Goal: Transaction & Acquisition: Purchase product/service

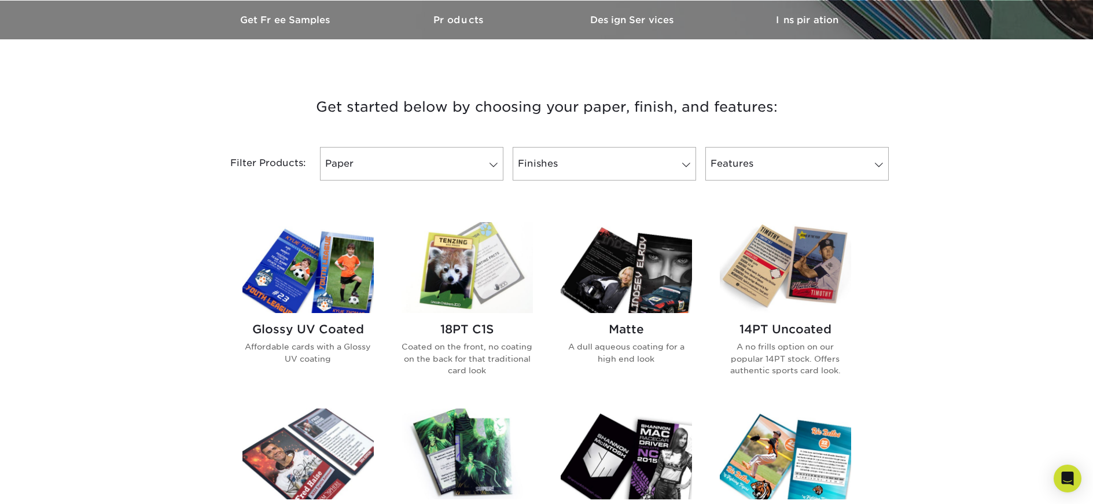
scroll to position [362, 0]
click at [398, 155] on link "Paper" at bounding box center [411, 165] width 183 height 34
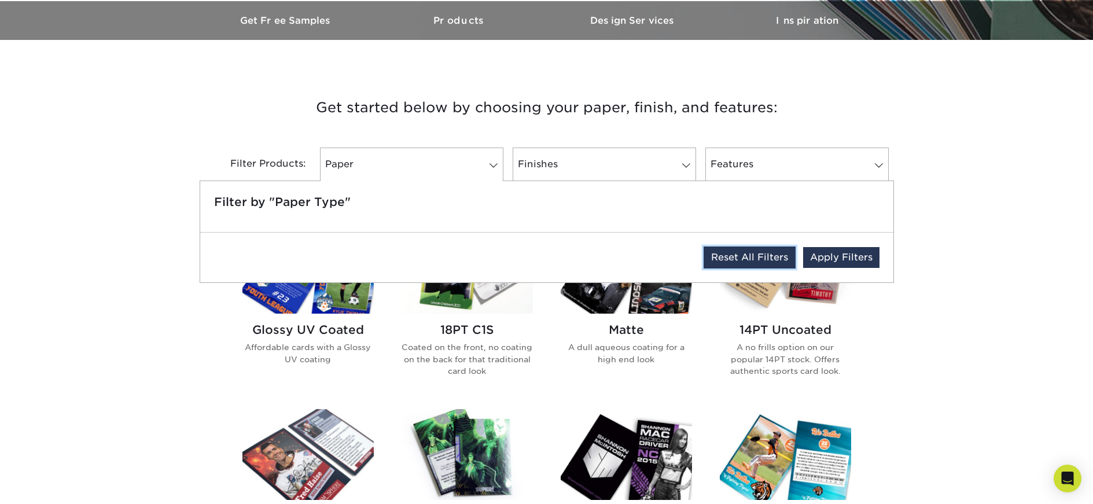
click at [736, 257] on link "Reset All Filters" at bounding box center [750, 258] width 92 height 22
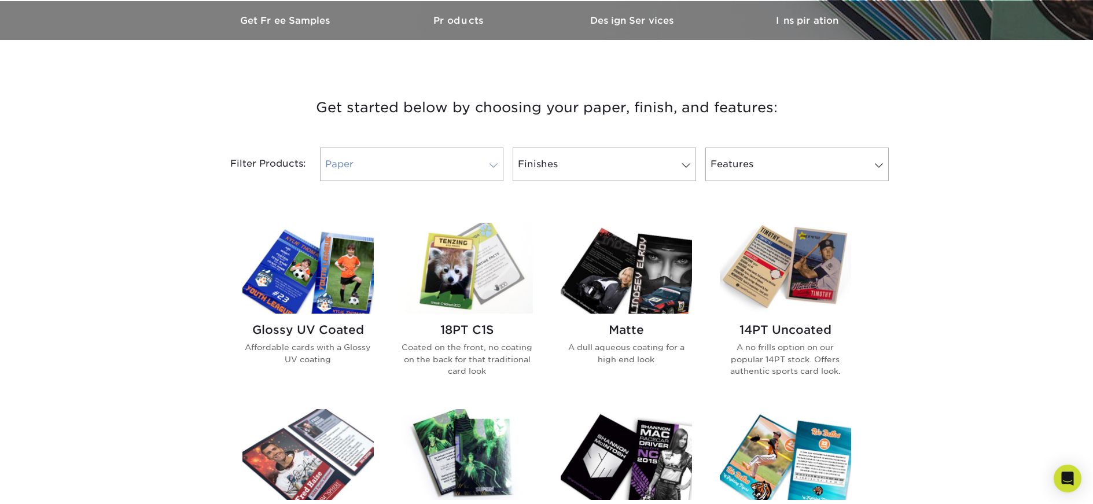
click at [340, 173] on link "Paper 0" at bounding box center [411, 165] width 183 height 34
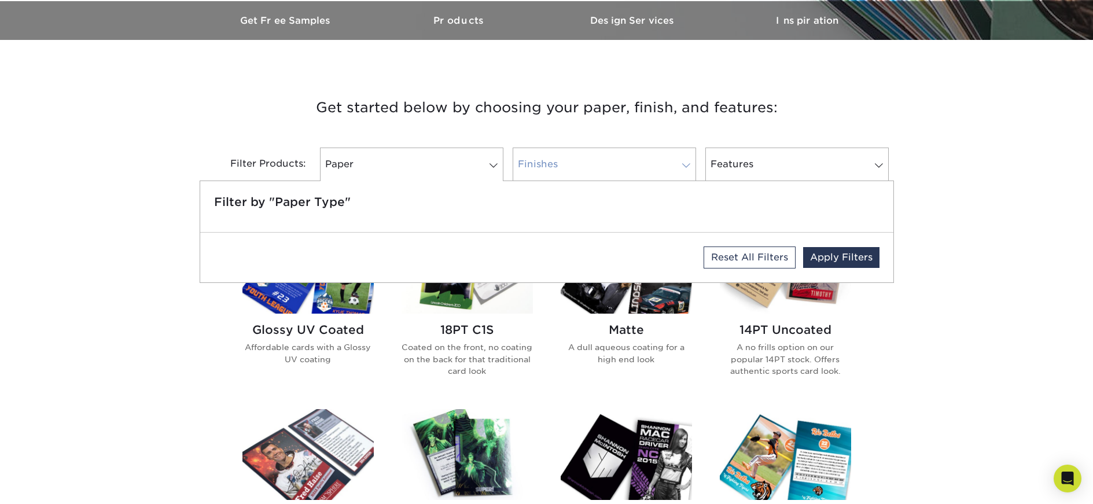
click at [567, 172] on link "Finishes 0" at bounding box center [604, 165] width 183 height 34
click at [762, 170] on link "Features 0" at bounding box center [797, 165] width 183 height 34
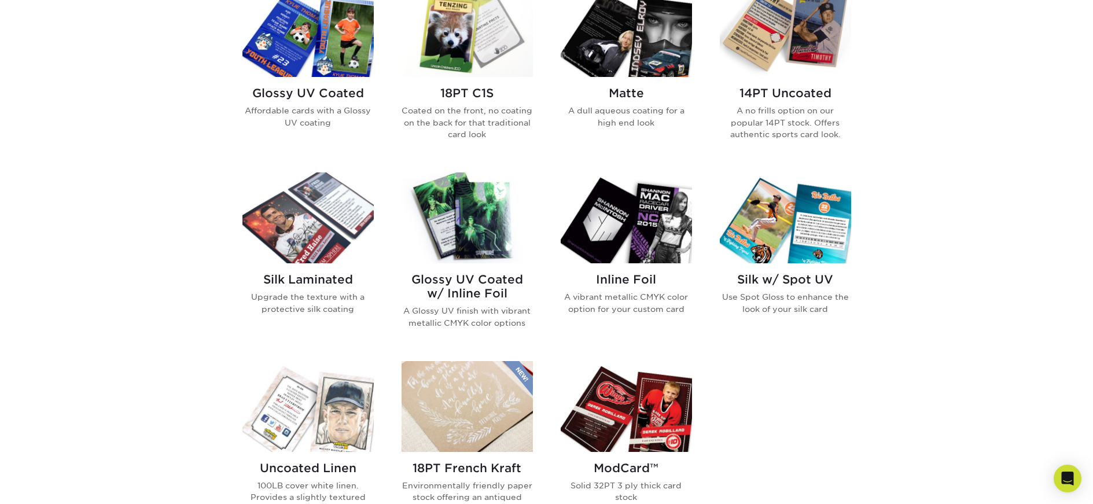
scroll to position [573, 0]
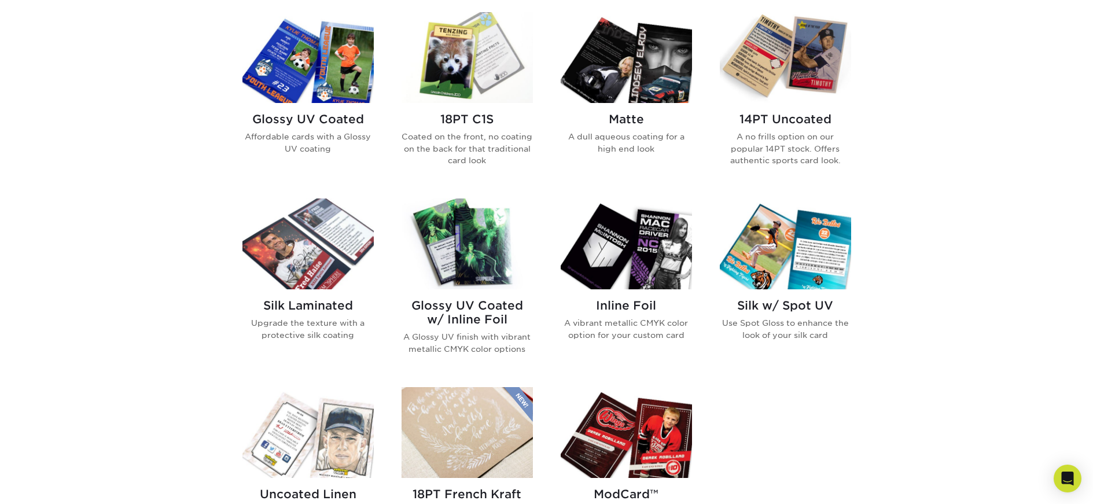
click at [317, 91] on img at bounding box center [308, 57] width 131 height 91
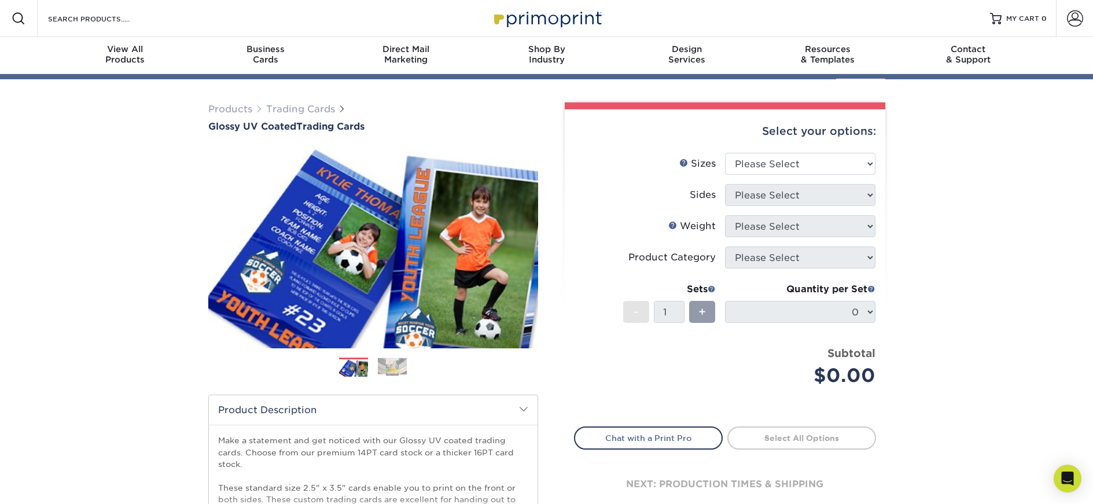
click at [757, 153] on div "Select your options:" at bounding box center [725, 131] width 302 height 44
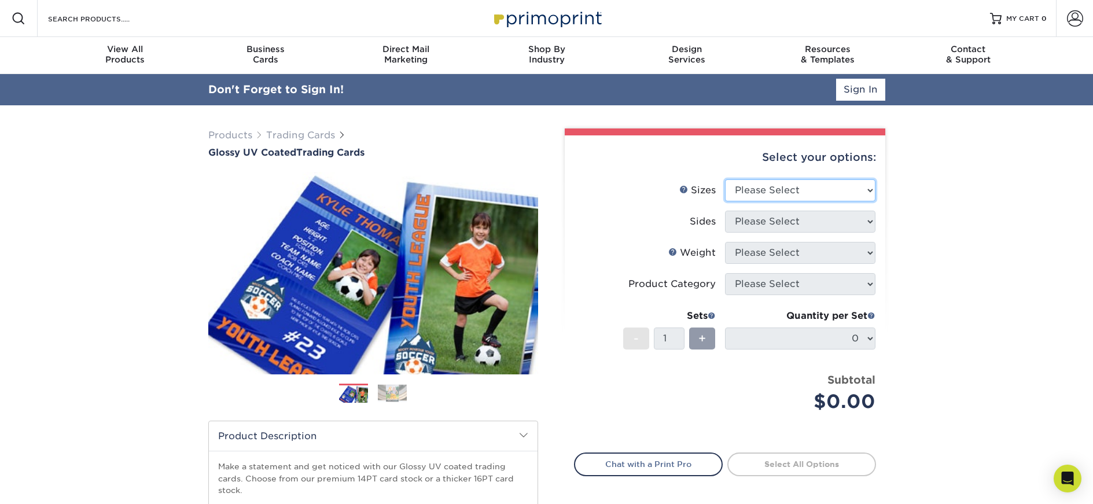
click at [766, 186] on select "Please Select 2.5" x 3.5"" at bounding box center [800, 190] width 150 height 22
select select "2.50x3.50"
click at [725, 179] on select "Please Select 2.5" x 3.5"" at bounding box center [800, 190] width 150 height 22
click at [822, 222] on select "Please Select Print Both Sides Print Front Only" at bounding box center [800, 222] width 150 height 22
select select "13abbda7-1d64-4f25-8bb2-c179b224825d"
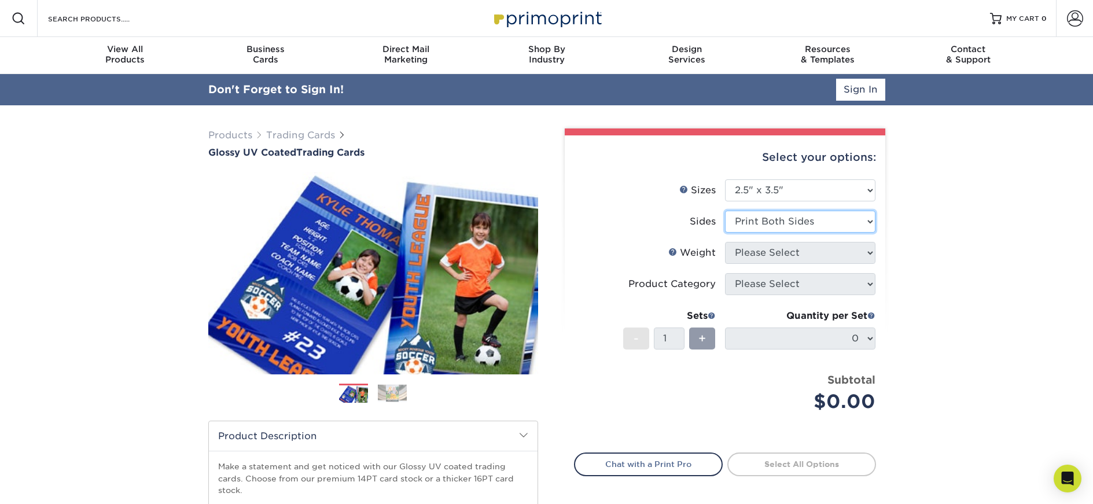
click at [725, 211] on select "Please Select Print Both Sides Print Front Only" at bounding box center [800, 222] width 150 height 22
click at [806, 256] on select "Please Select 16PT 14PT 18PT C1S" at bounding box center [800, 253] width 150 height 22
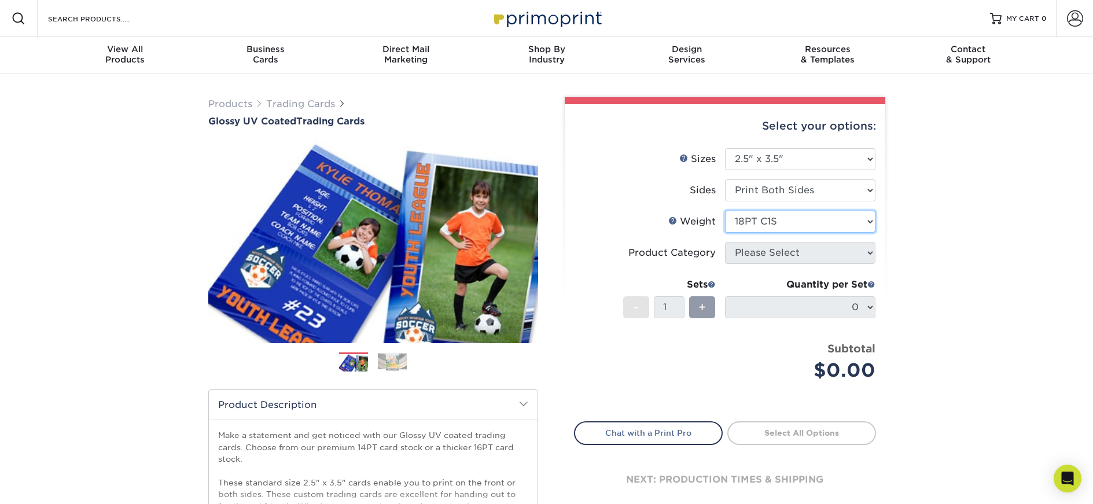
click at [725, 211] on select "Please Select 16PT 14PT 18PT C1S" at bounding box center [800, 222] width 150 height 22
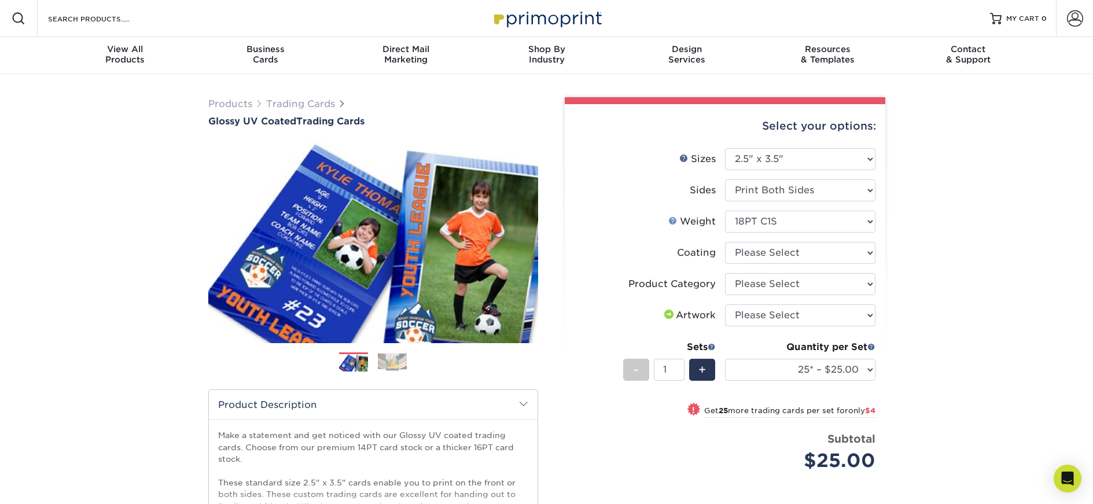
click at [673, 219] on link "Weight Help" at bounding box center [673, 220] width 9 height 9
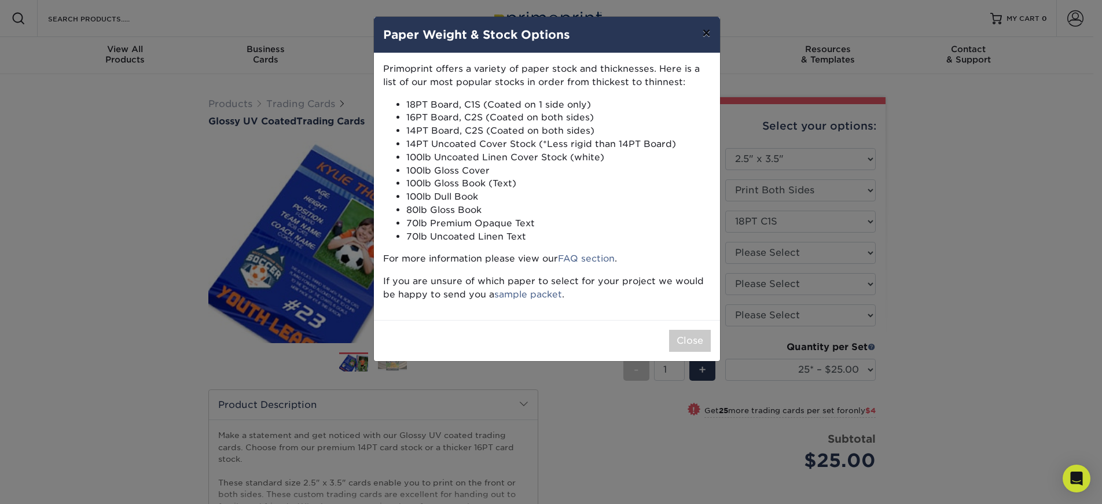
click at [708, 36] on button "×" at bounding box center [706, 33] width 27 height 32
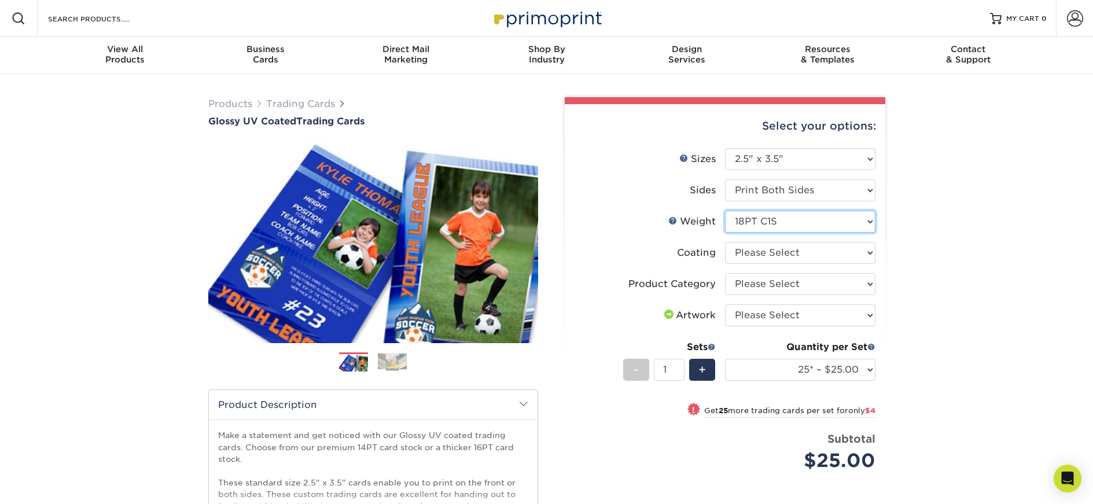
click at [767, 220] on select "Please Select 16PT 14PT 18PT C1S" at bounding box center [800, 222] width 150 height 22
select select "16PT"
click at [725, 211] on select "Please Select 16PT 14PT 18PT C1S" at bounding box center [800, 222] width 150 height 22
select select
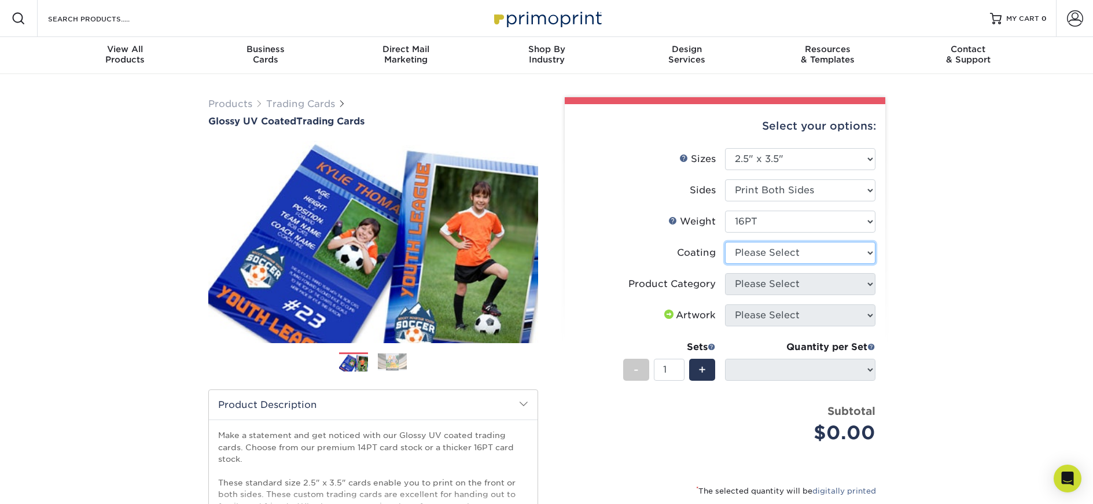
click at [788, 255] on select at bounding box center [800, 253] width 150 height 22
select select "ae367451-b2b8-45df-a344-0f05b6a12993"
click at [725, 242] on select at bounding box center [800, 253] width 150 height 22
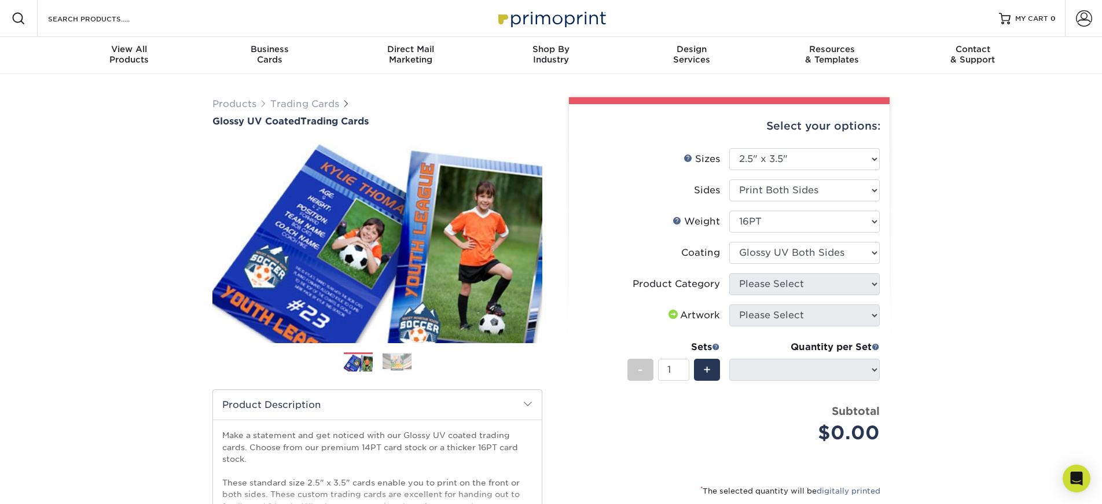
select select "-1"
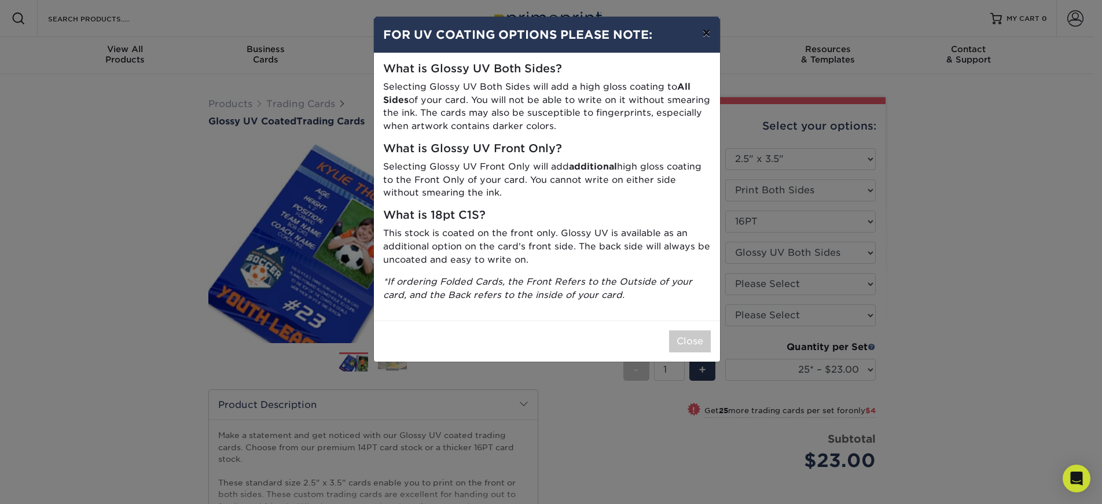
click at [701, 36] on button "×" at bounding box center [706, 33] width 27 height 32
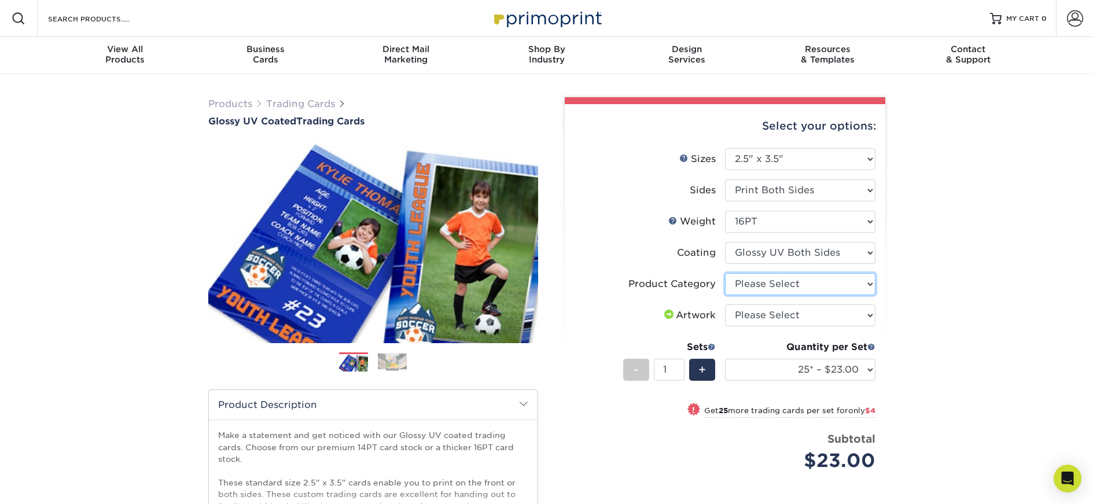
click at [750, 285] on select "Please Select Trading Cards" at bounding box center [800, 284] width 150 height 22
select select "c2f9bce9-36c2-409d-b101-c29d9d031e18"
click at [725, 273] on select "Please Select Trading Cards" at bounding box center [800, 284] width 150 height 22
click at [755, 318] on select "Please Select I will upload files I need a design - $100" at bounding box center [800, 315] width 150 height 22
select select "upload"
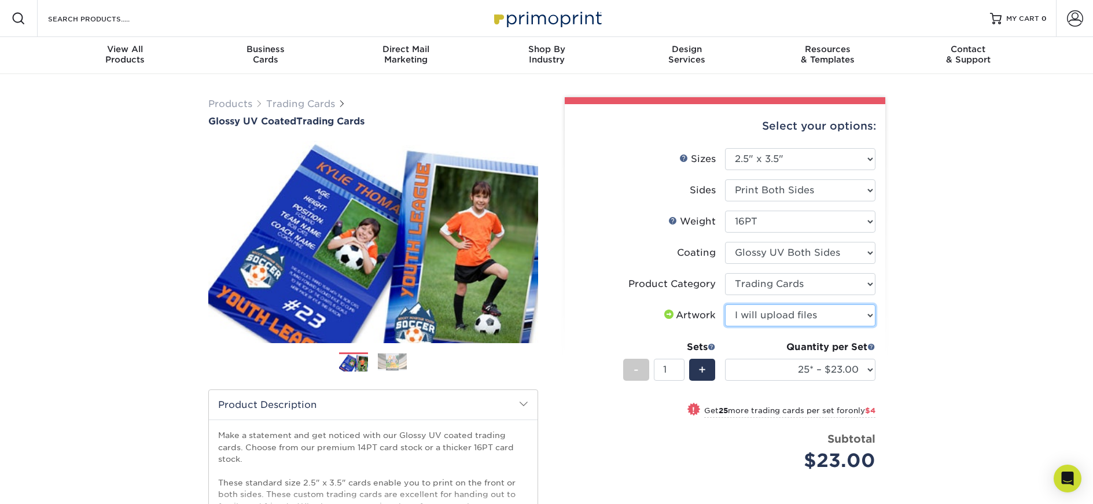
click at [725, 304] on select "Please Select I will upload files I need a design - $100" at bounding box center [800, 315] width 150 height 22
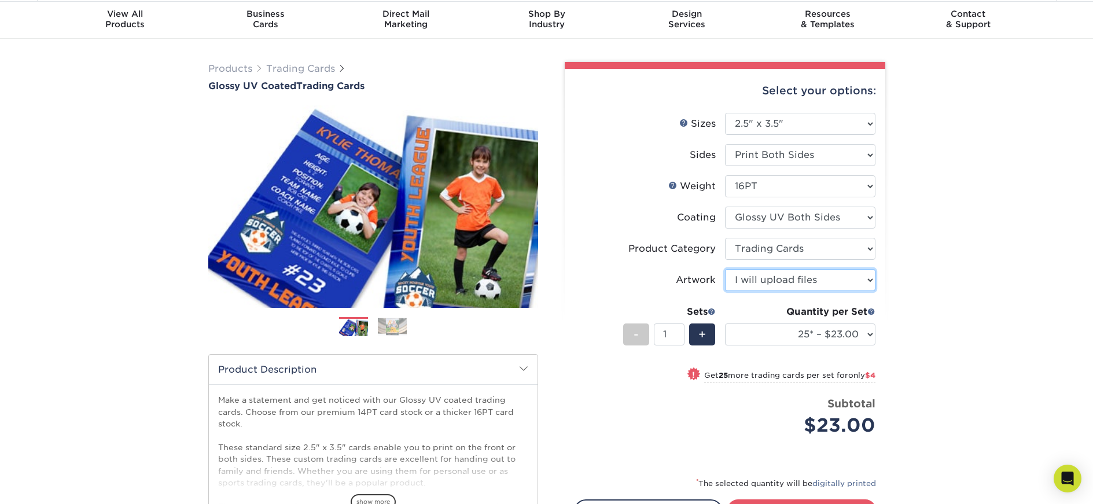
scroll to position [52, 0]
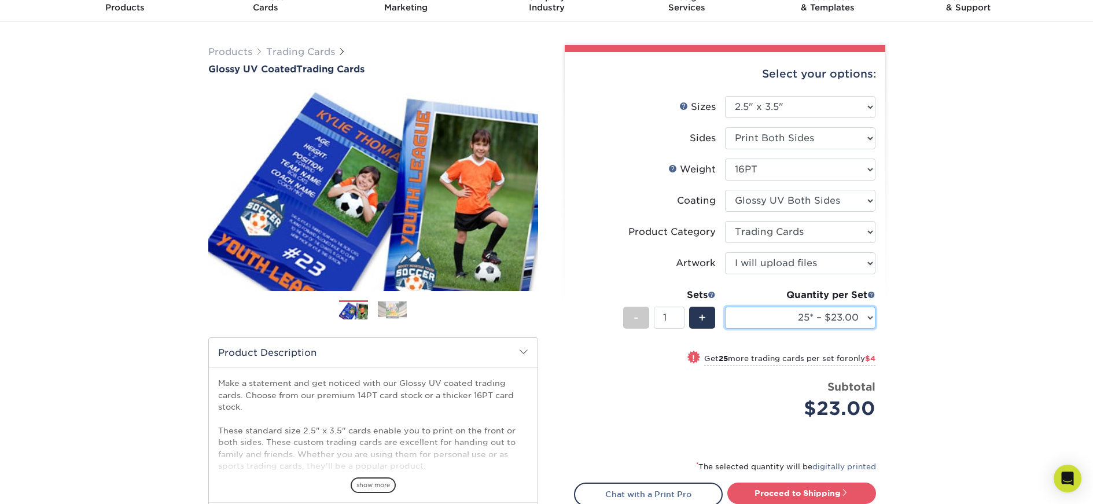
click at [865, 314] on select "25* – $23.00 50* – $27.00 75* – $33.00 100* – $37.00 250* – $47.00 500 – $58.00…" at bounding box center [800, 318] width 150 height 22
click at [725, 307] on select "25* – $23.00 50* – $27.00 75* – $33.00 100* – $37.00 250* – $47.00 500 – $58.00…" at bounding box center [800, 318] width 150 height 22
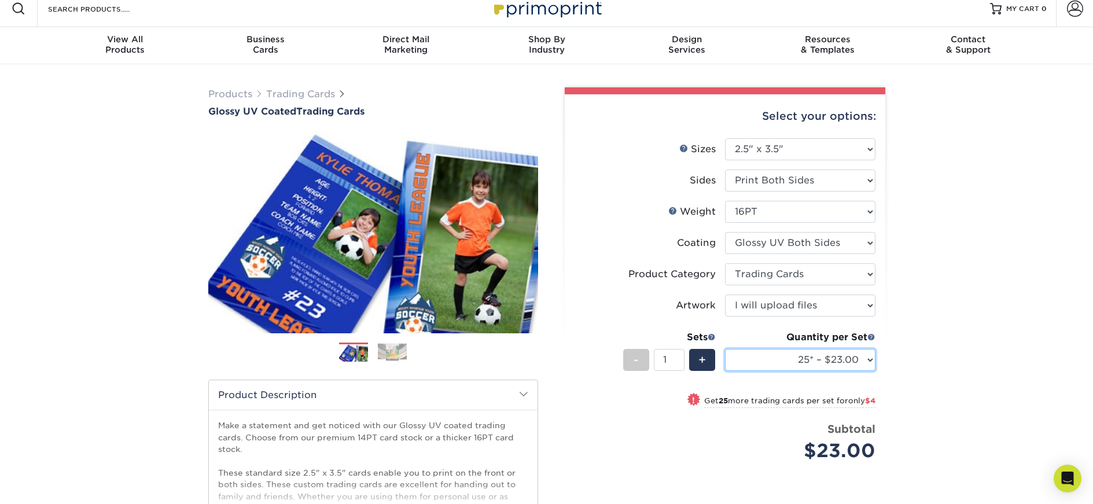
scroll to position [0, 0]
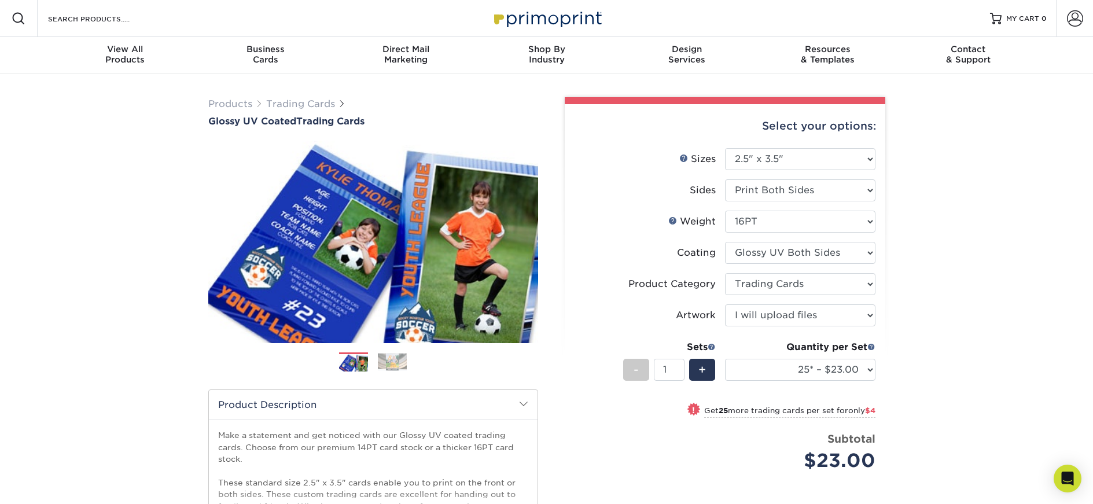
click at [383, 361] on img at bounding box center [392, 362] width 29 height 18
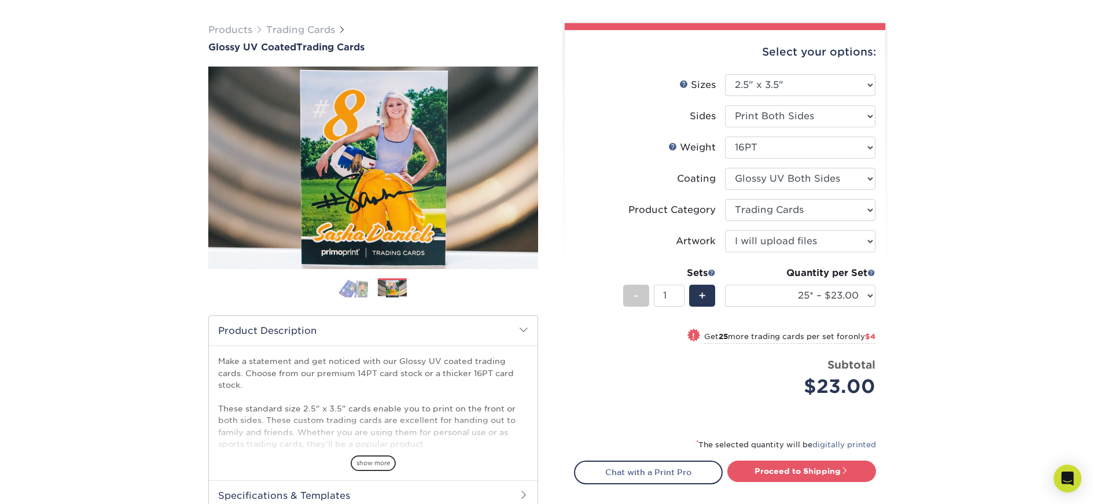
scroll to position [221, 0]
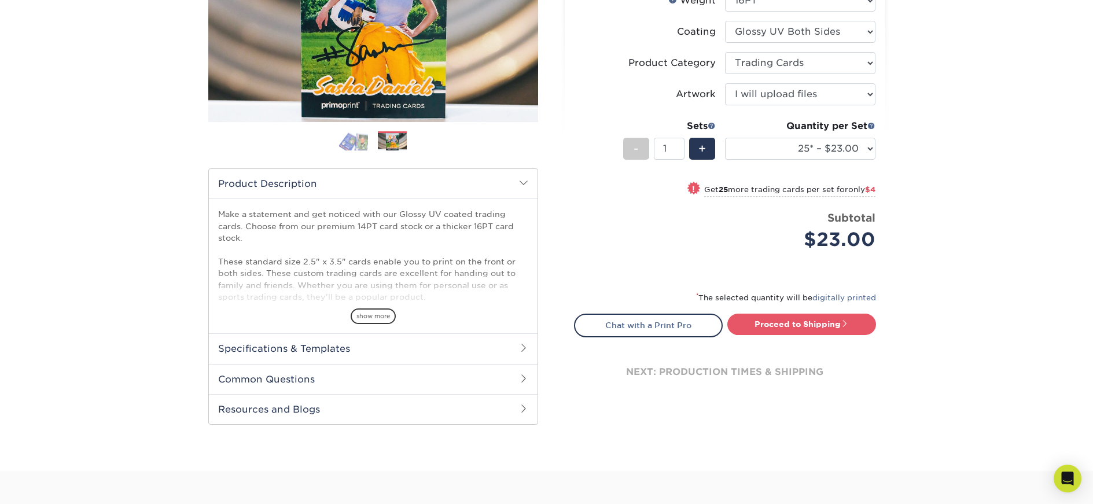
click at [521, 348] on span at bounding box center [523, 347] width 9 height 9
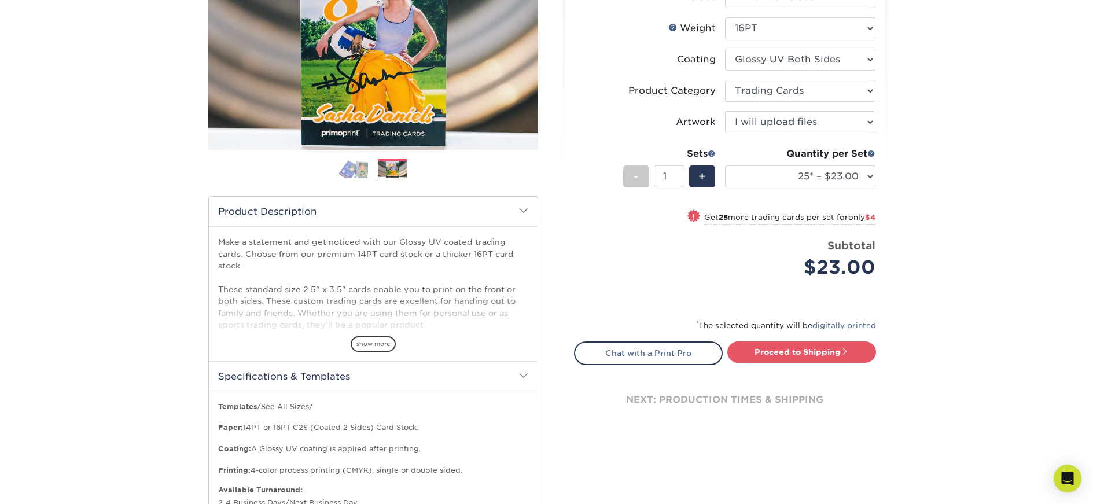
scroll to position [109, 0]
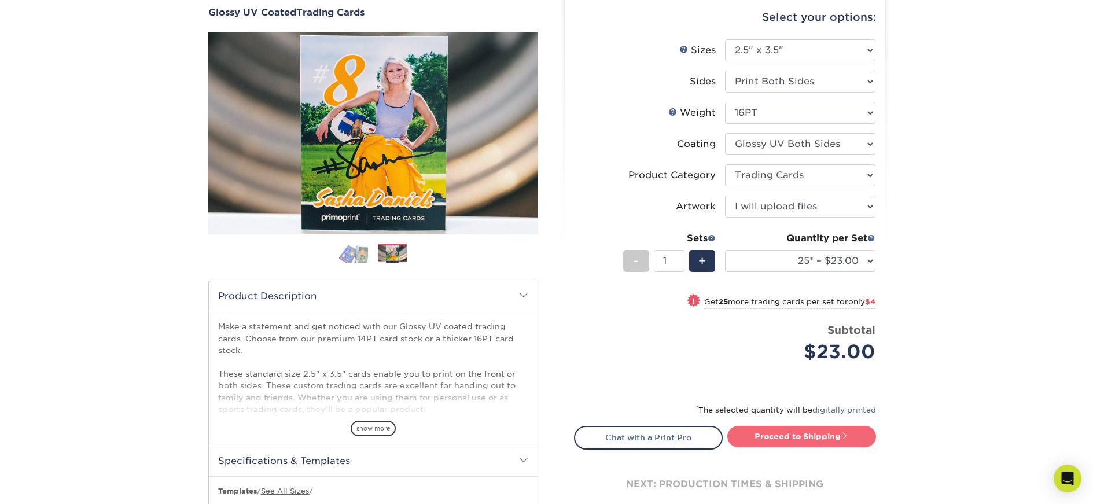
click at [755, 435] on link "Proceed to Shipping" at bounding box center [802, 436] width 149 height 21
type input "Set 1"
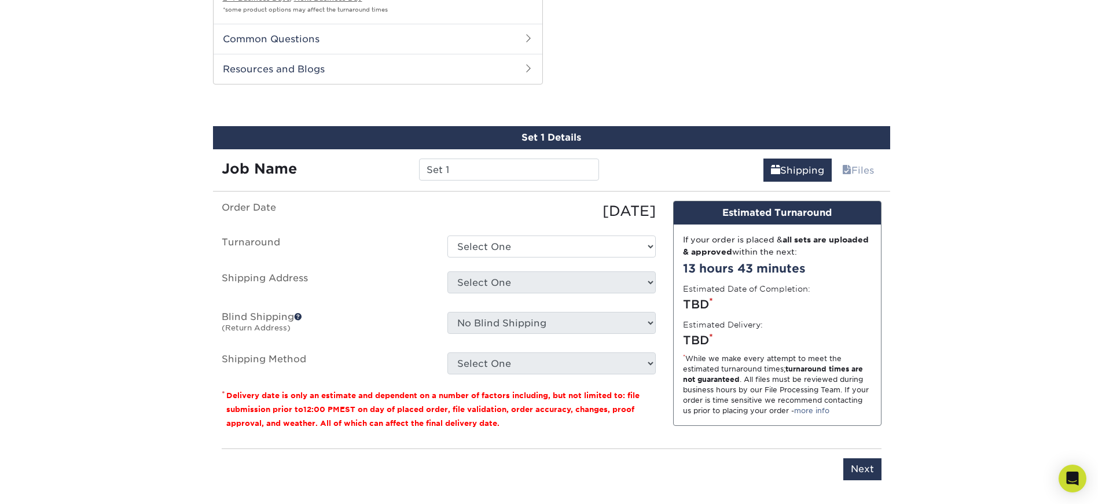
scroll to position [726, 0]
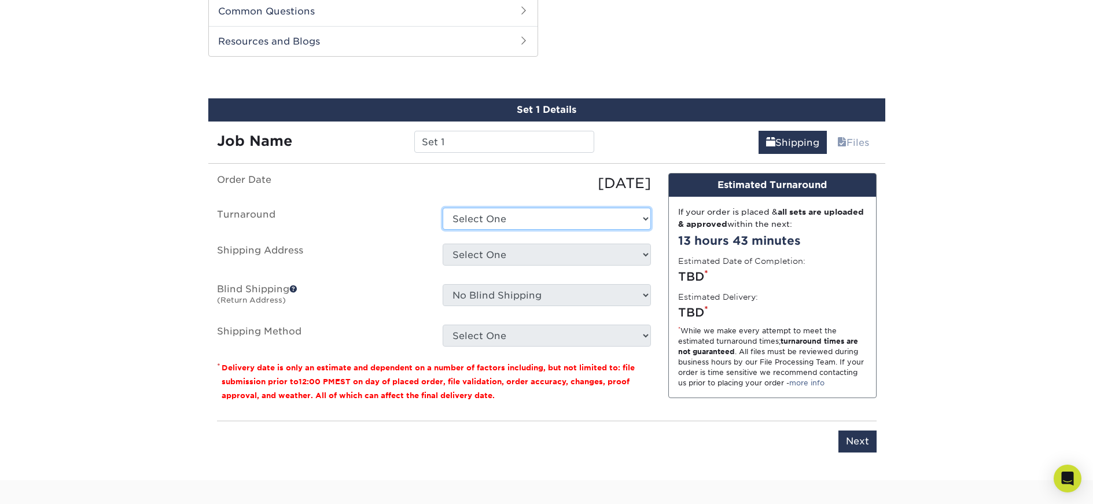
click at [541, 222] on select "Select One 2-4 Business Days 2 Day Next Business Day" at bounding box center [547, 219] width 208 height 22
select select "ef1172ad-6318-4692-b71b-0c3b021d6cc2"
click at [443, 208] on select "Select One 2-4 Business Days 2 Day Next Business Day" at bounding box center [547, 219] width 208 height 22
click at [541, 256] on select "Select One + Add New Address - Login" at bounding box center [547, 255] width 208 height 22
select select "newaddress"
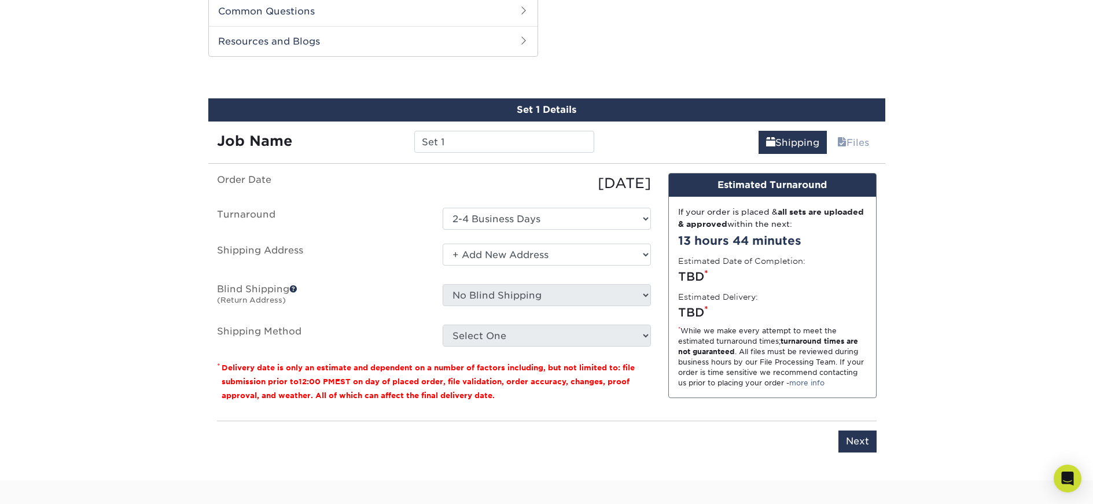
click at [443, 244] on select "Select One + Add New Address - Login" at bounding box center [547, 255] width 208 height 22
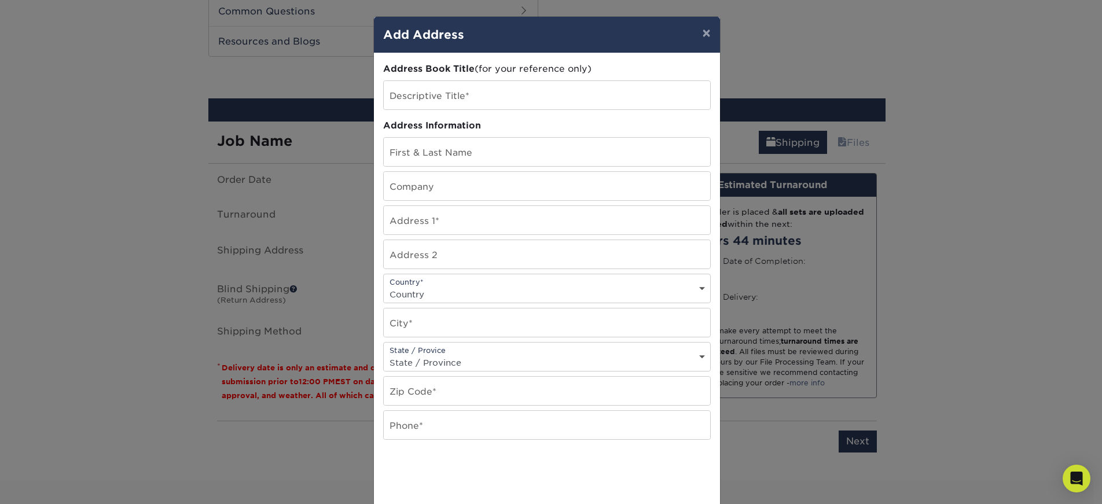
click at [542, 286] on select "Country United States Canada ----------------------------- Afghanistan Albania …" at bounding box center [547, 294] width 326 height 17
select select "IE"
click at [384, 286] on select "Country United States Canada ----------------------------- Afghanistan Albania …" at bounding box center [547, 294] width 326 height 17
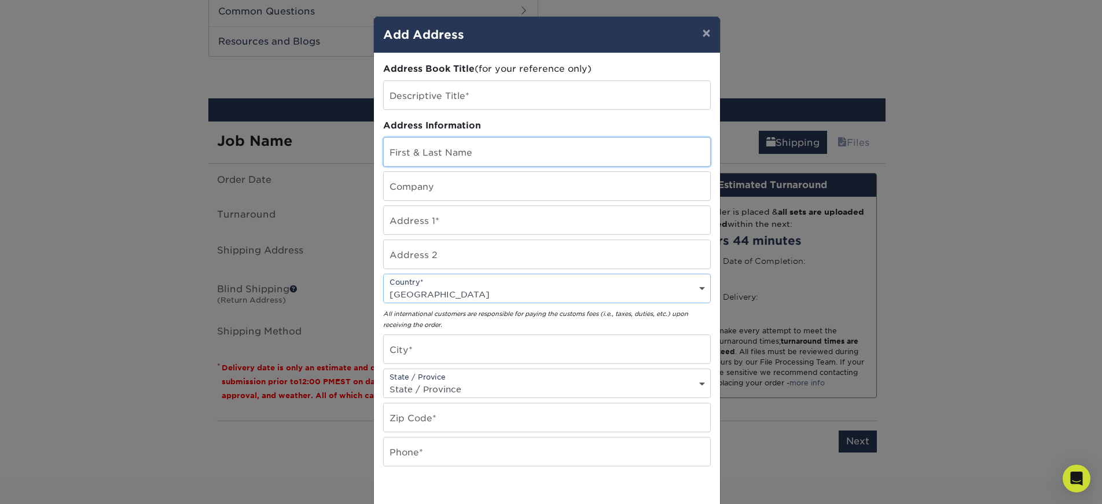
click at [500, 156] on input "text" at bounding box center [547, 152] width 326 height 28
type input "Trevor Coulahan"
type input "Trev El. Viz"
type input "6 Glenmalure Park"
type input "Rialto"
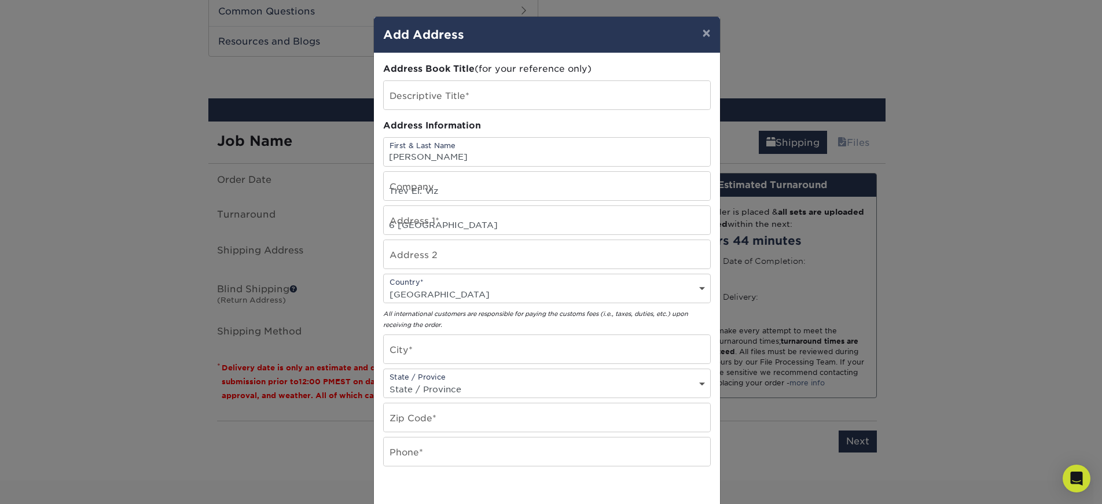
type input "Dublin"
type input "D08 E1AK"
type input "0857887843"
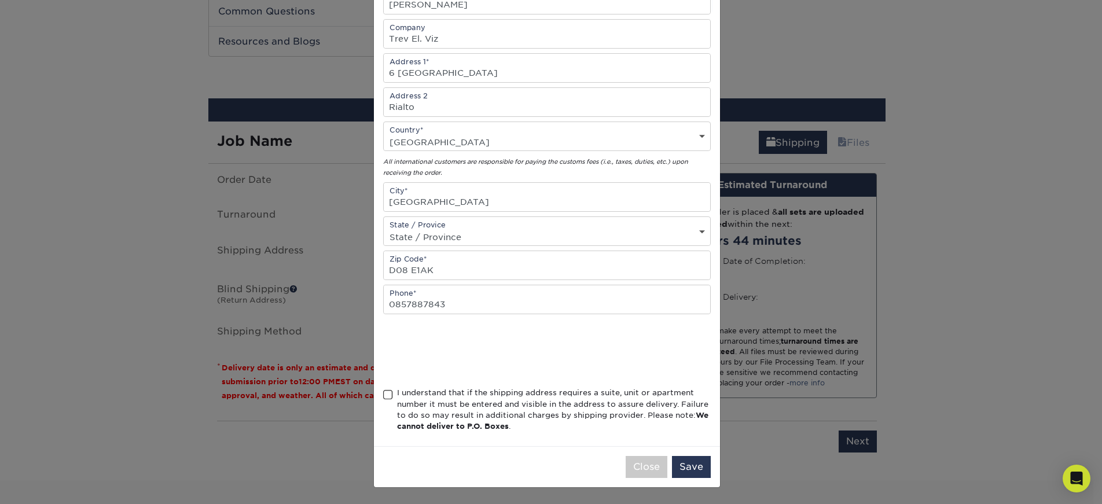
click at [385, 394] on span at bounding box center [388, 395] width 10 height 11
click at [0, 0] on input "I understand that if the shipping address requires a suite, unit or apartment n…" at bounding box center [0, 0] width 0 height 0
click at [682, 463] on button "Save" at bounding box center [691, 467] width 39 height 22
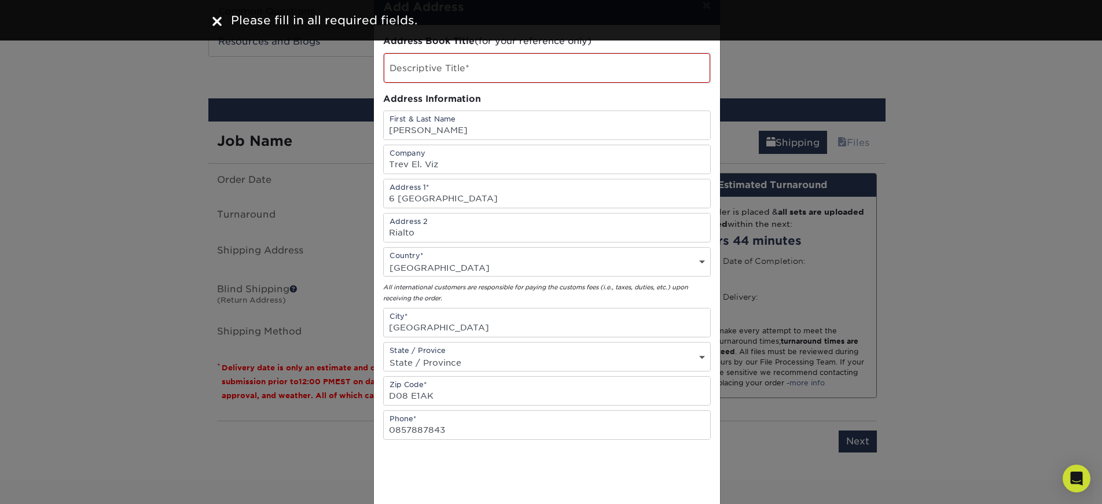
scroll to position [0, 0]
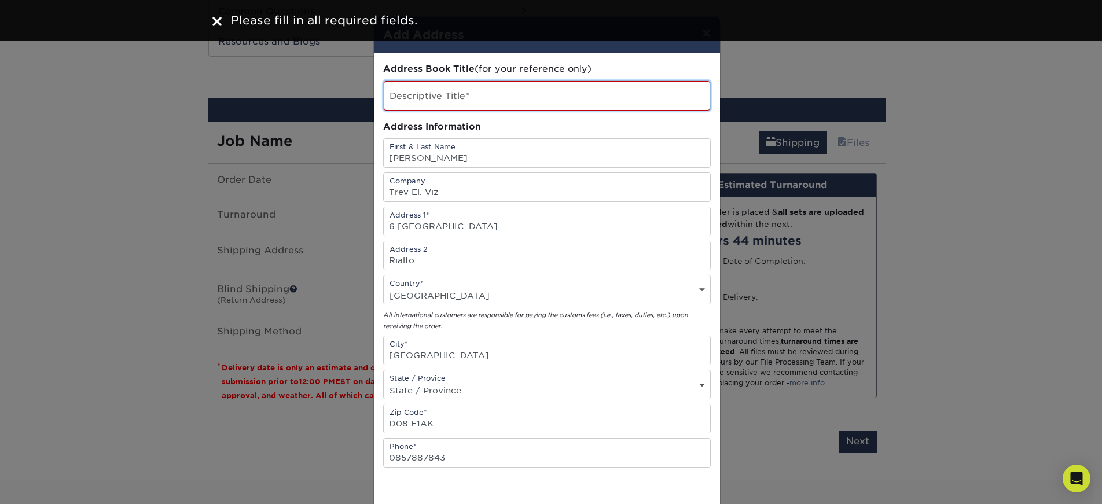
click at [482, 97] on input "text" at bounding box center [547, 96] width 326 height 30
type input "y"
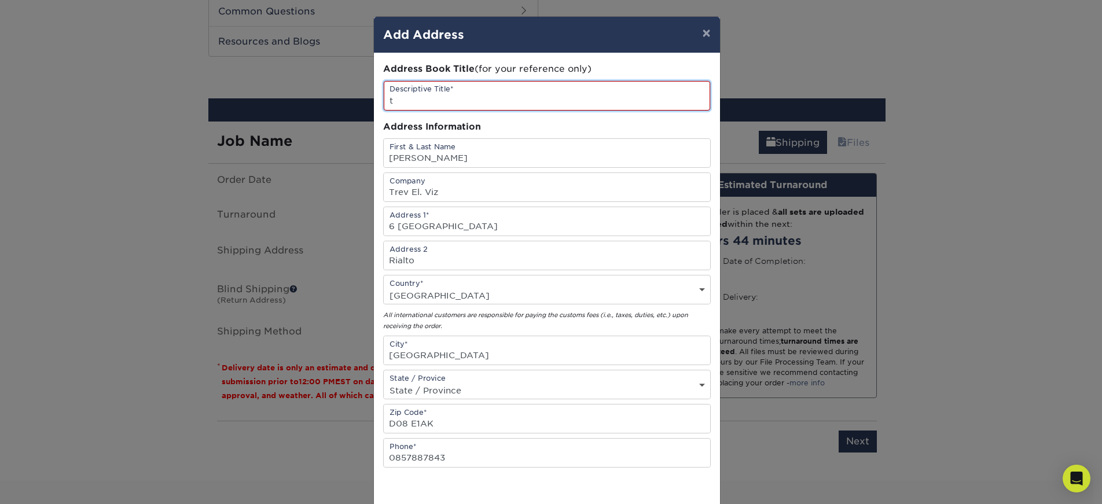
type input "Trev El. Viz"
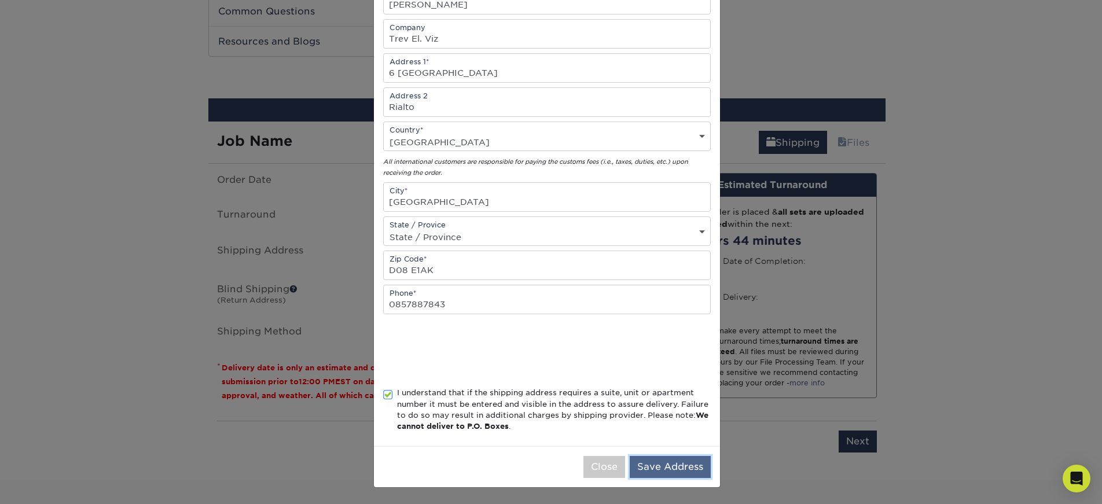
click at [688, 470] on button "Save Address" at bounding box center [670, 467] width 81 height 22
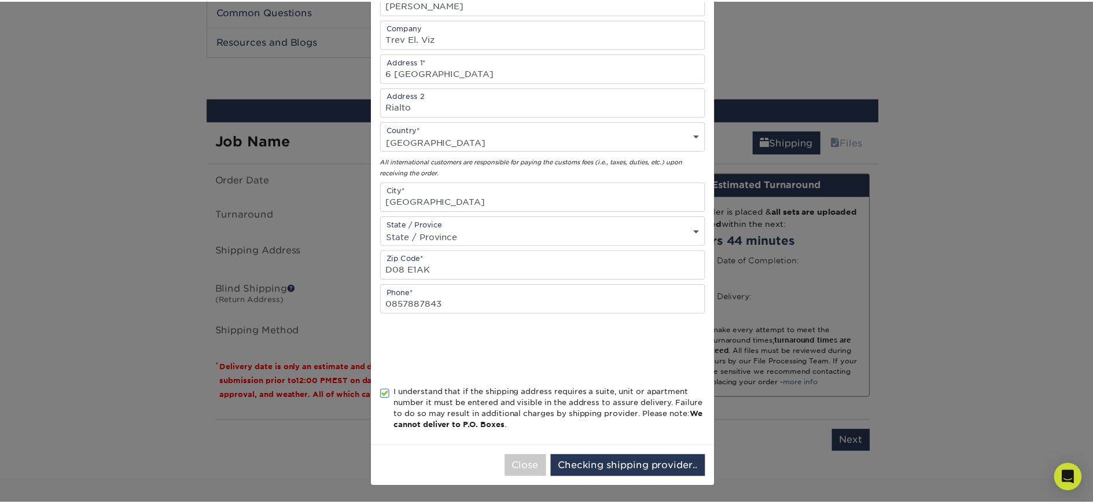
scroll to position [0, 0]
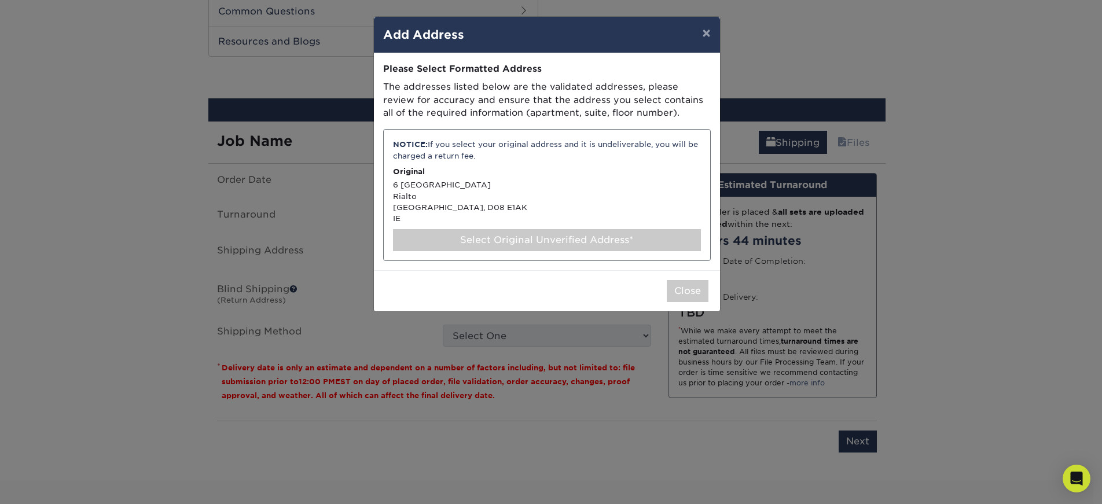
click at [526, 242] on div "Select Original Unverified Address*" at bounding box center [547, 240] width 308 height 22
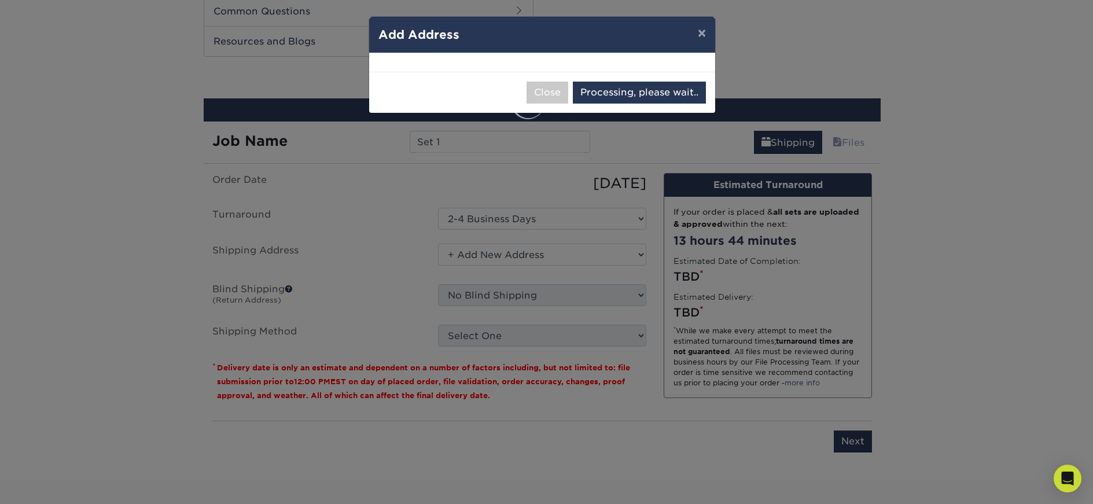
select select "286194"
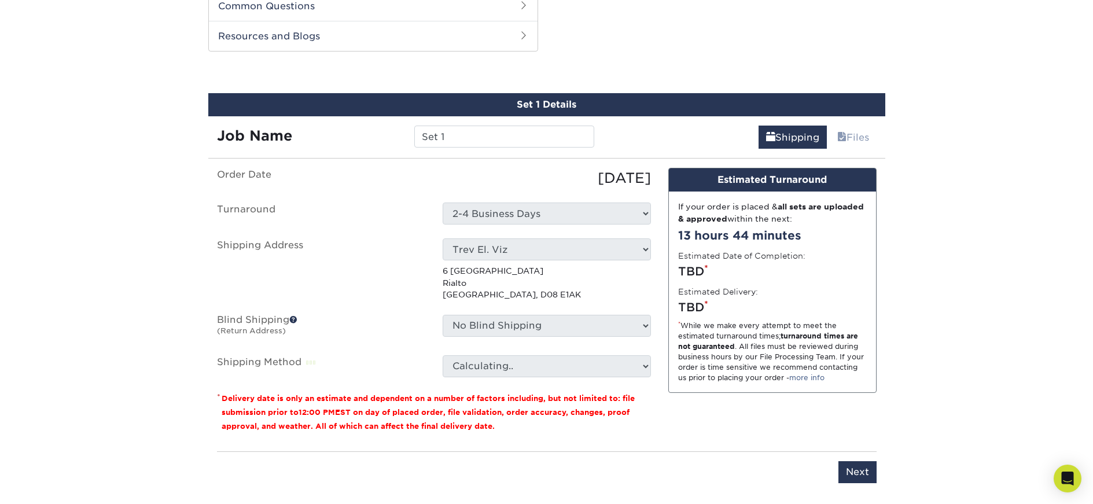
scroll to position [743, 0]
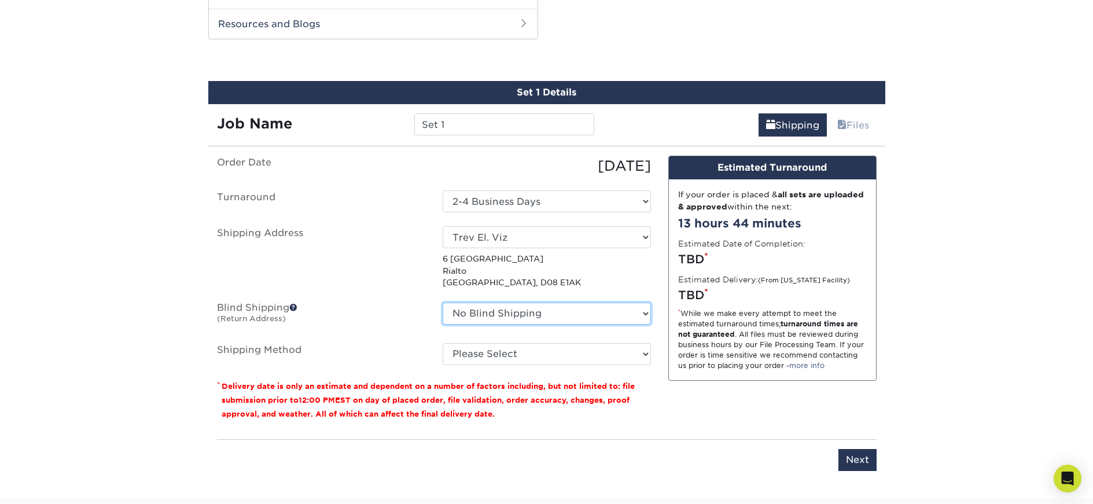
click at [523, 307] on select "No Blind Shipping + Add New Address" at bounding box center [547, 314] width 208 height 22
click at [482, 357] on select "Please Select Saver (+$66.88) Worldwide Express (+$68.08) Worldwide Expedited (…" at bounding box center [547, 354] width 208 height 22
select select "65"
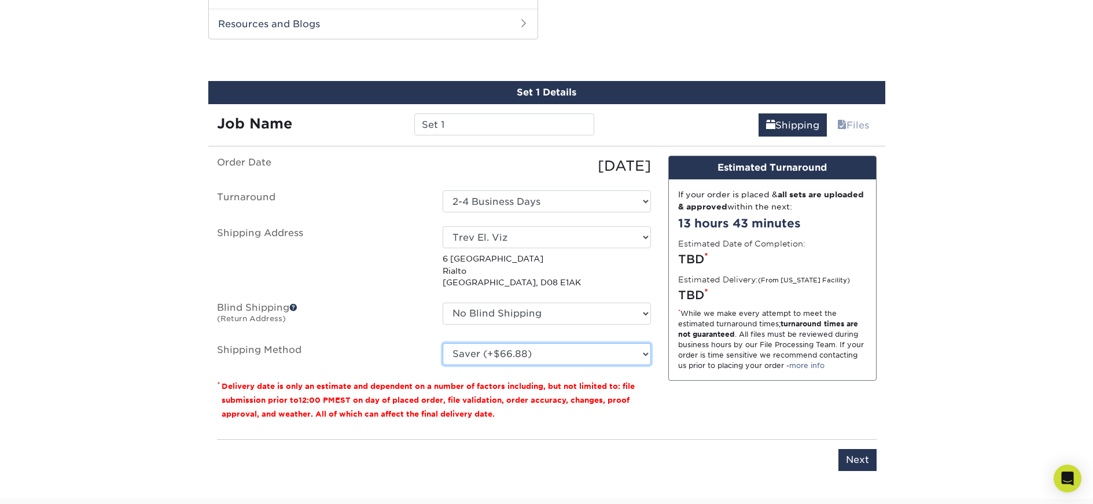
click at [443, 343] on select "Please Select Saver (+$66.88) Worldwide Express (+$68.08) Worldwide Expedited (…" at bounding box center [547, 354] width 208 height 22
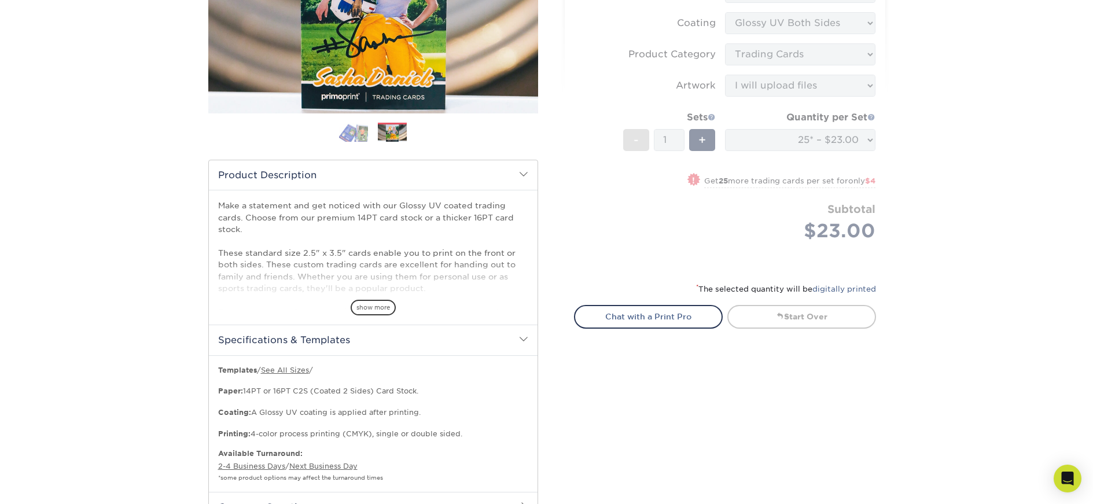
scroll to position [0, 0]
